Goal: Task Accomplishment & Management: Manage account settings

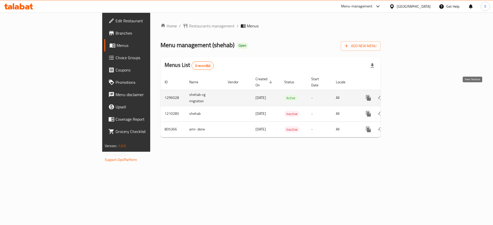
click at [408, 96] on icon "enhanced table" at bounding box center [405, 98] width 5 height 5
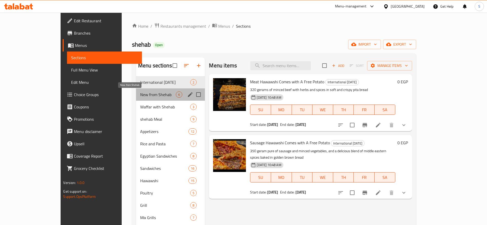
click at [140, 92] on span "New from Shehab" at bounding box center [158, 95] width 36 height 6
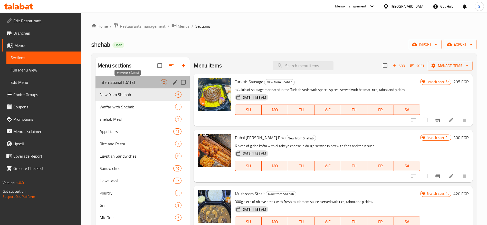
click at [146, 81] on span "International [DATE]" at bounding box center [130, 82] width 61 height 6
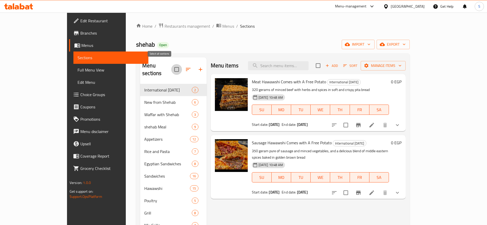
click at [171, 66] on input "checkbox" at bounding box center [176, 69] width 11 height 11
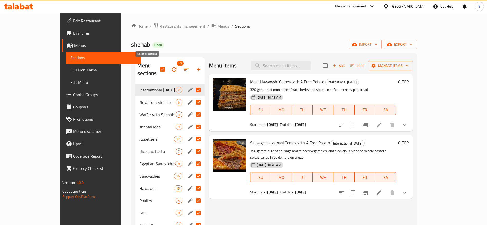
click at [157, 64] on input "checkbox" at bounding box center [162, 69] width 11 height 11
checkbox input "false"
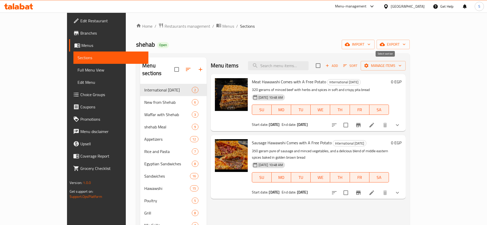
click at [324, 63] on input "checkbox" at bounding box center [318, 65] width 11 height 11
checkbox input "true"
click at [402, 66] on span "Manage items" at bounding box center [383, 66] width 37 height 6
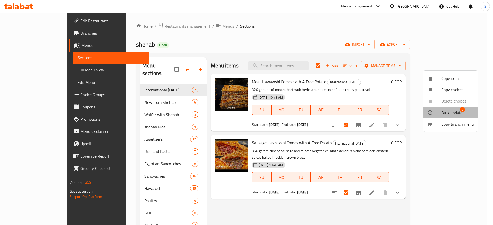
click at [449, 112] on span "Bulk update" at bounding box center [451, 113] width 21 height 6
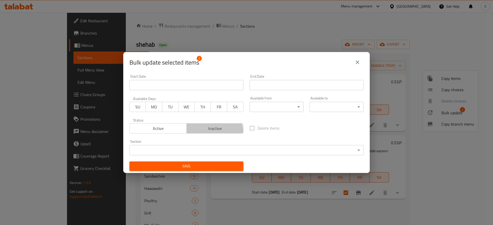
click at [212, 133] on button "Inactive" at bounding box center [214, 129] width 57 height 10
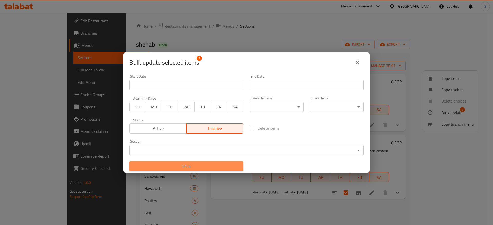
click at [207, 167] on span "Save" at bounding box center [187, 166] width 106 height 6
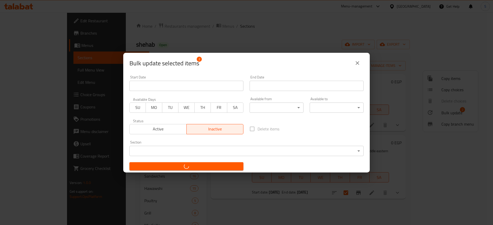
checkbox input "false"
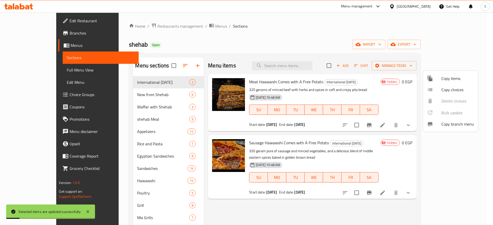
click at [306, 47] on div at bounding box center [246, 112] width 493 height 225
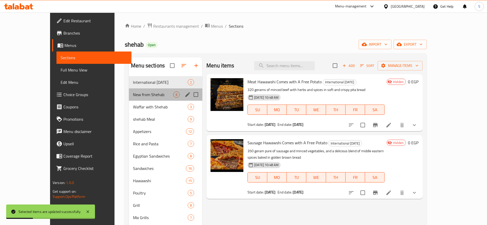
click at [141, 98] on div "New from Shehab 6" at bounding box center [165, 95] width 73 height 12
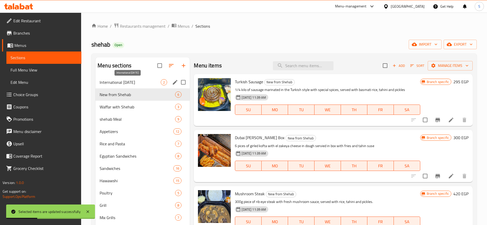
click at [150, 82] on span "International [DATE]" at bounding box center [130, 82] width 61 height 6
